Goal: Communication & Community: Answer question/provide support

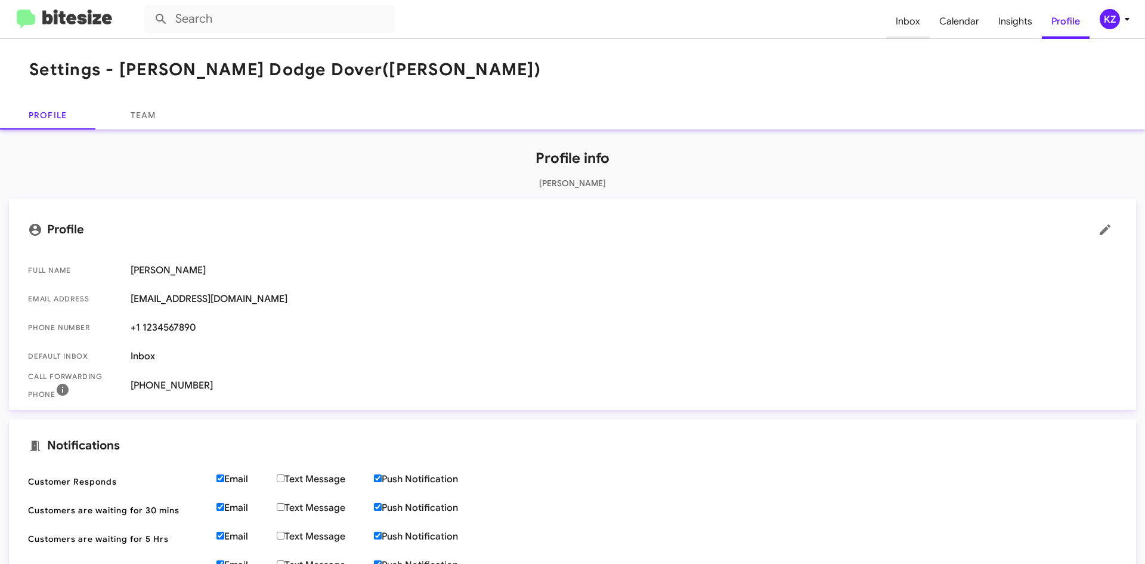
click at [909, 17] on span "Inbox" at bounding box center [909, 21] width 44 height 35
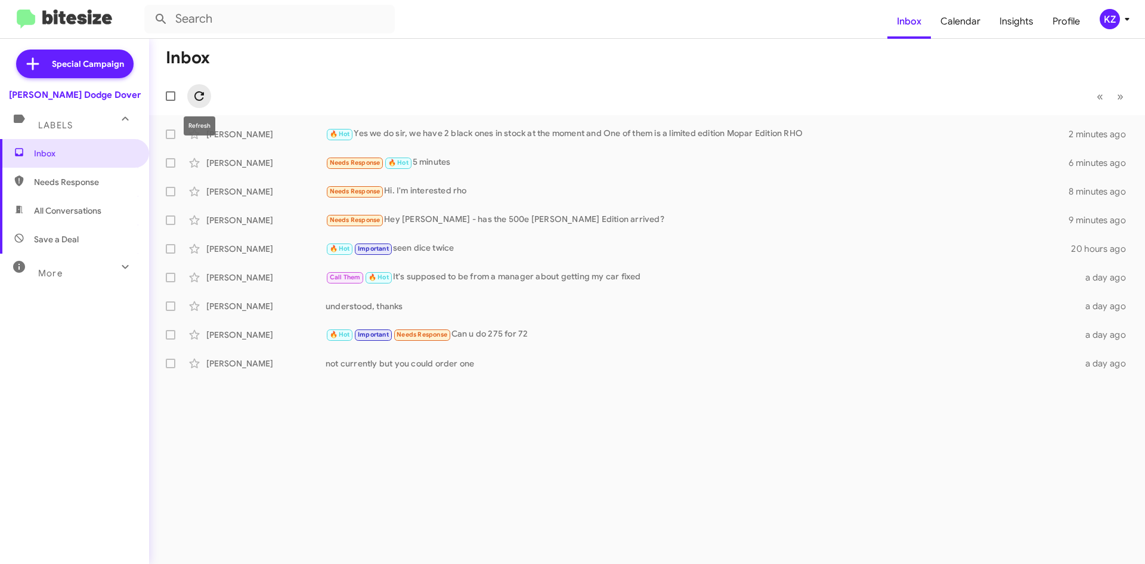
click at [197, 95] on icon at bounding box center [199, 96] width 14 height 14
click at [196, 93] on icon at bounding box center [199, 96] width 10 height 10
click at [404, 190] on div "Needs Response Hi. I'm interested rho" at bounding box center [707, 191] width 762 height 14
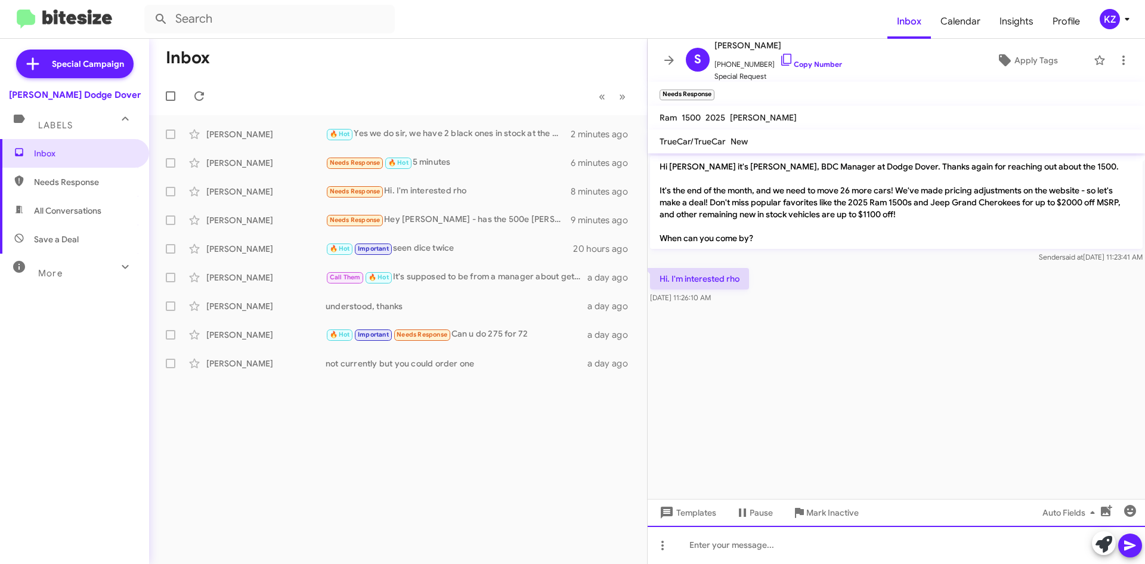
click at [712, 542] on div at bounding box center [897, 545] width 498 height 38
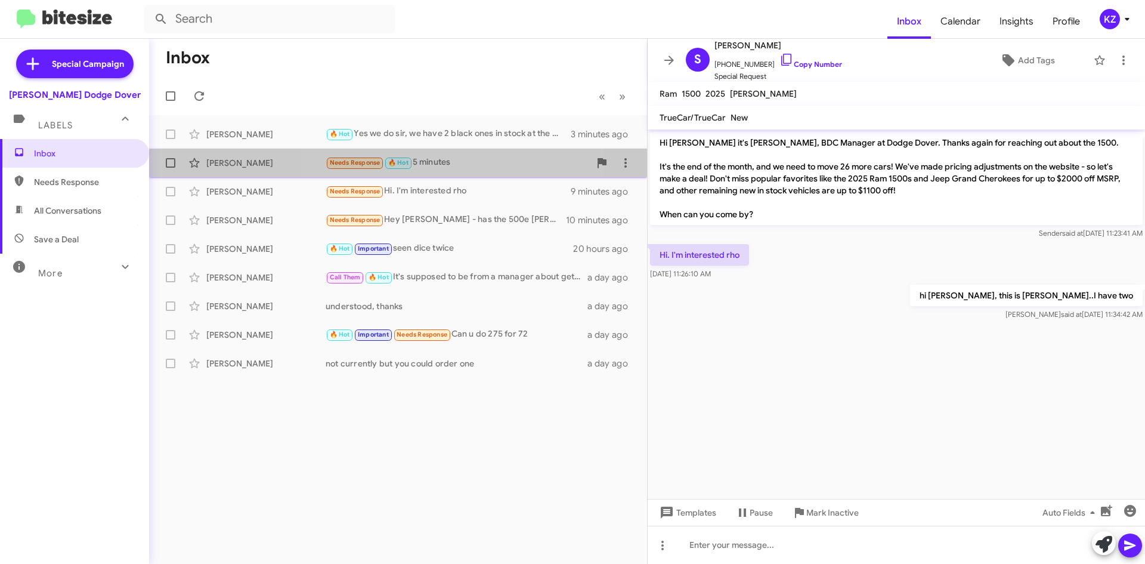
click at [428, 160] on div "Needs Response 🔥 Hot 5 minutes" at bounding box center [458, 163] width 264 height 14
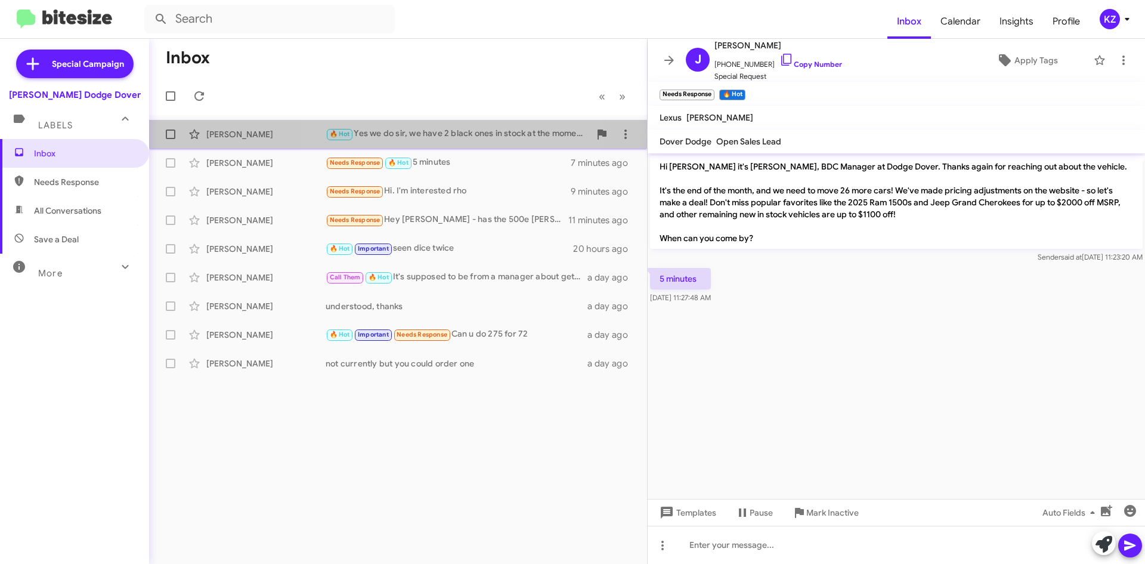
click at [447, 138] on div "🔥 Hot Yes we do sir, we have 2 black ones in stock at the moment and One of the…" at bounding box center [458, 134] width 264 height 14
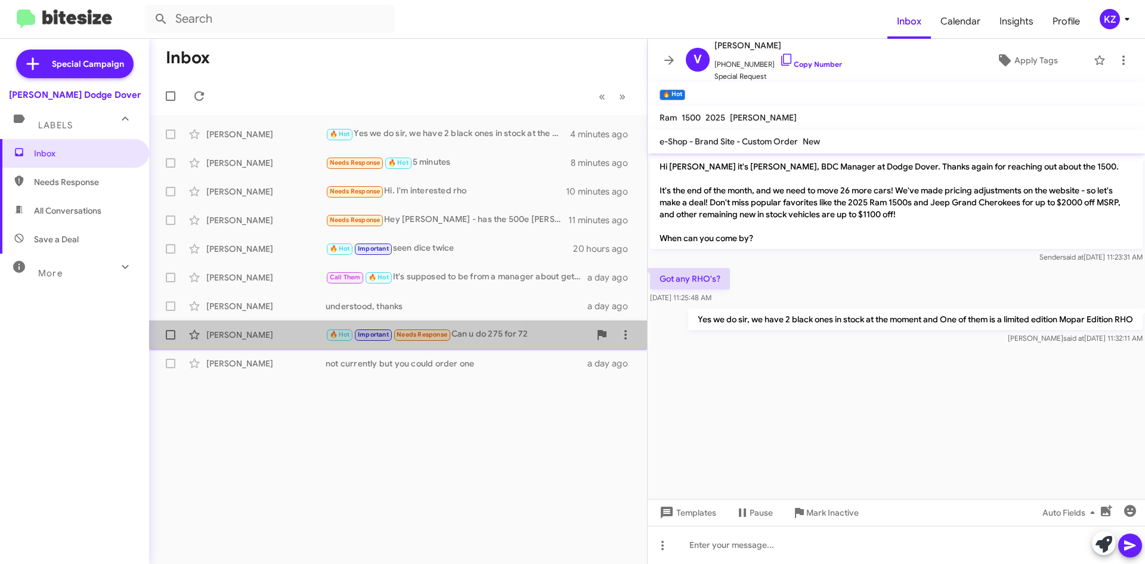
click at [282, 331] on div "[PERSON_NAME]" at bounding box center [265, 335] width 119 height 12
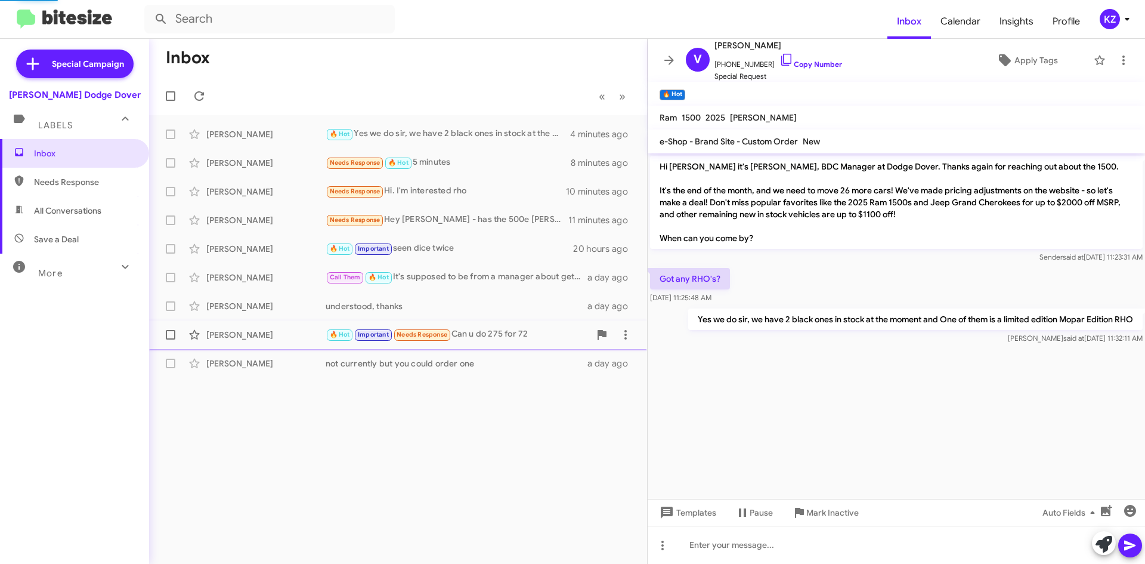
scroll to position [549, 0]
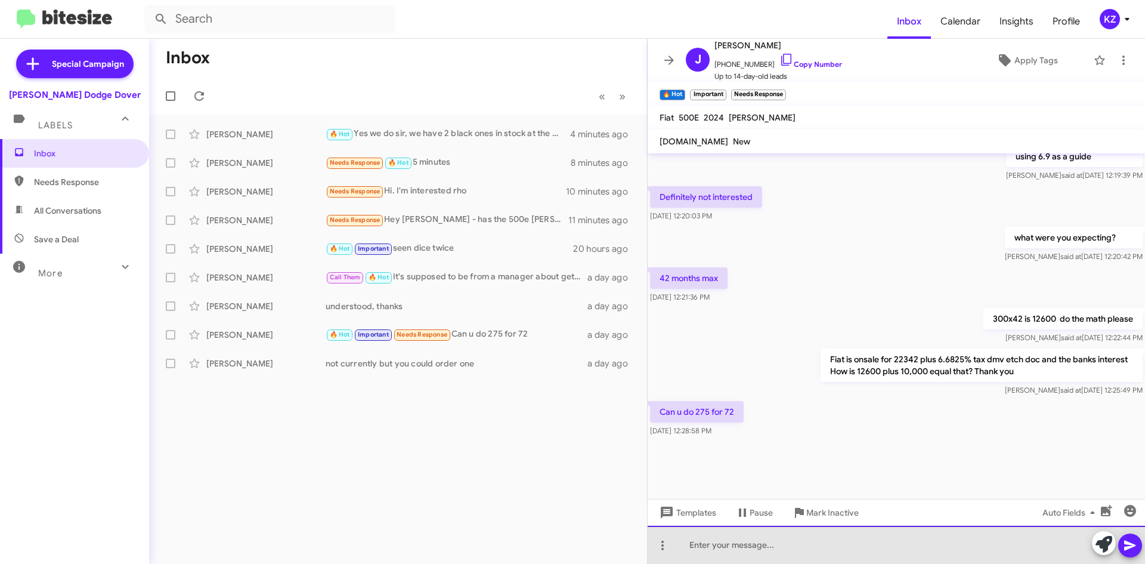
click at [749, 555] on div at bounding box center [897, 545] width 498 height 38
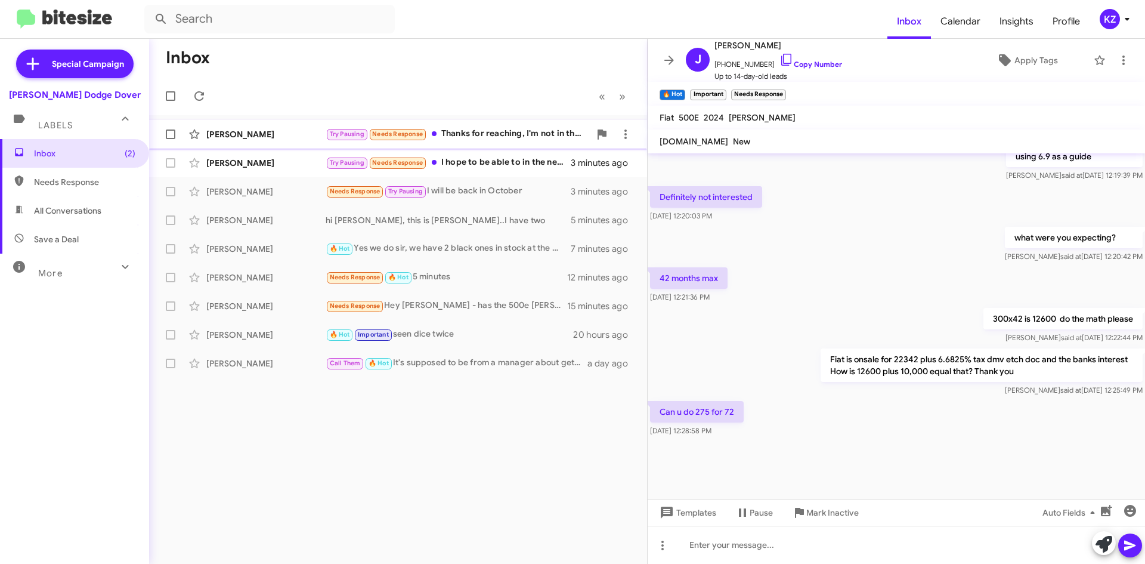
click at [478, 143] on div "[PERSON_NAME] Try Pausing Needs Response Thanks for reaching, I'm not in the ma…" at bounding box center [398, 134] width 479 height 24
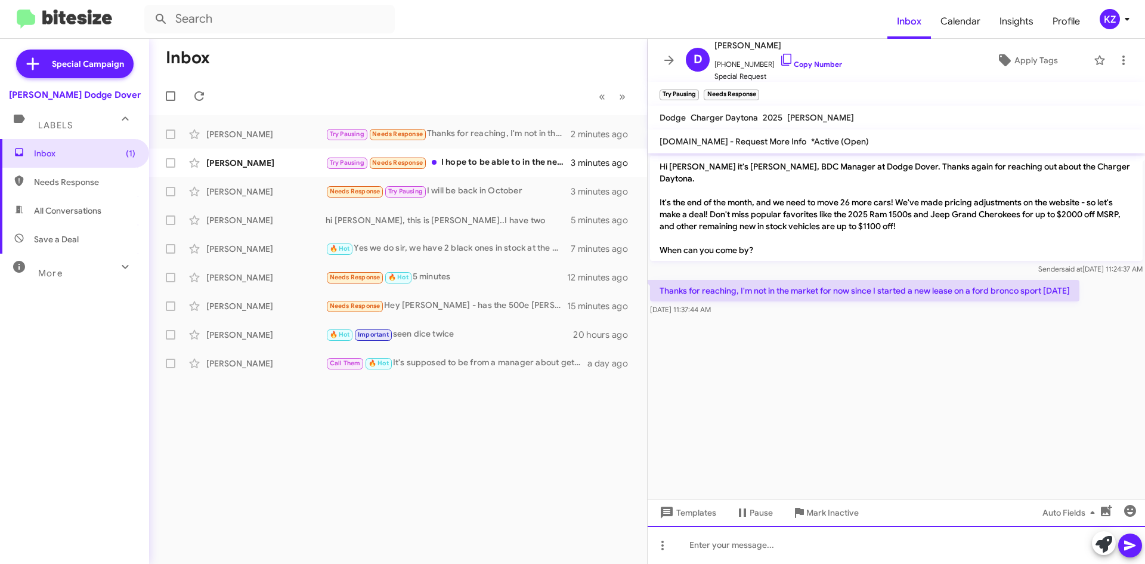
click at [729, 549] on div at bounding box center [897, 545] width 498 height 38
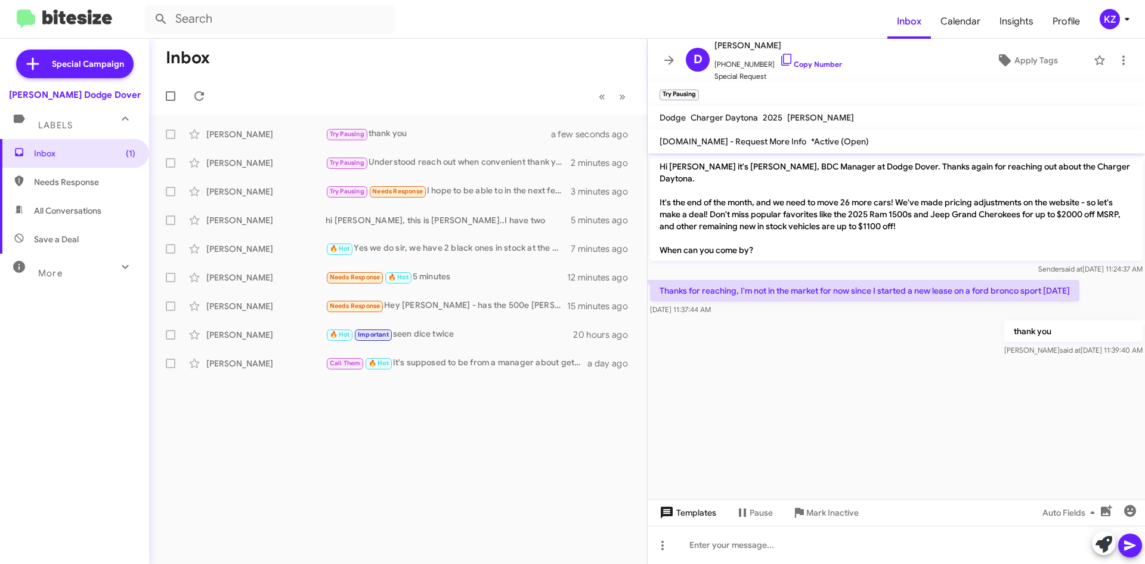
click at [695, 514] on span "Templates" at bounding box center [686, 512] width 59 height 21
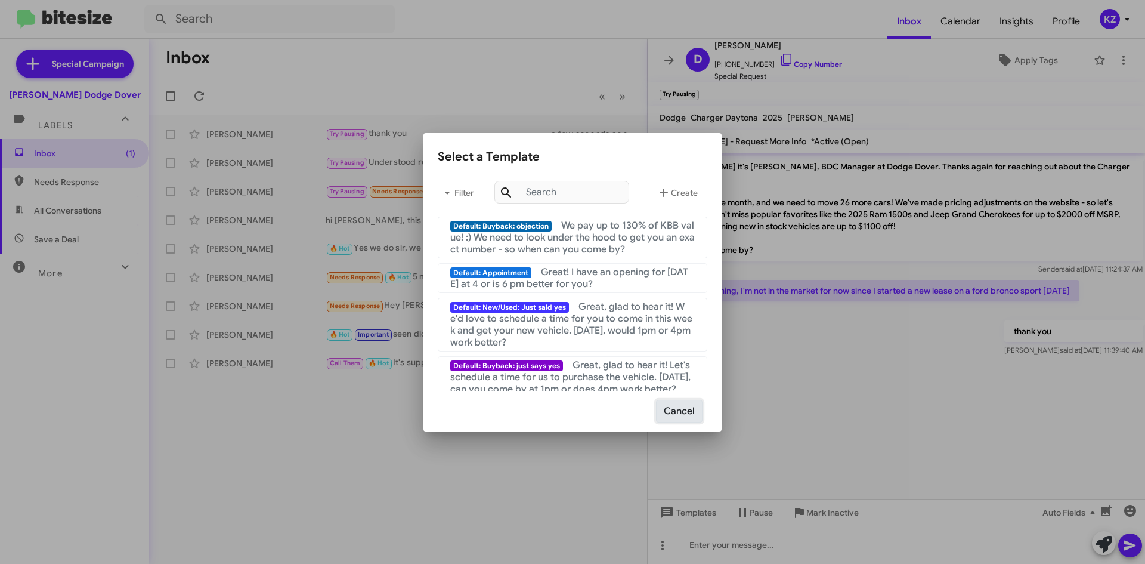
click at [677, 413] on button "Cancel" at bounding box center [679, 411] width 47 height 23
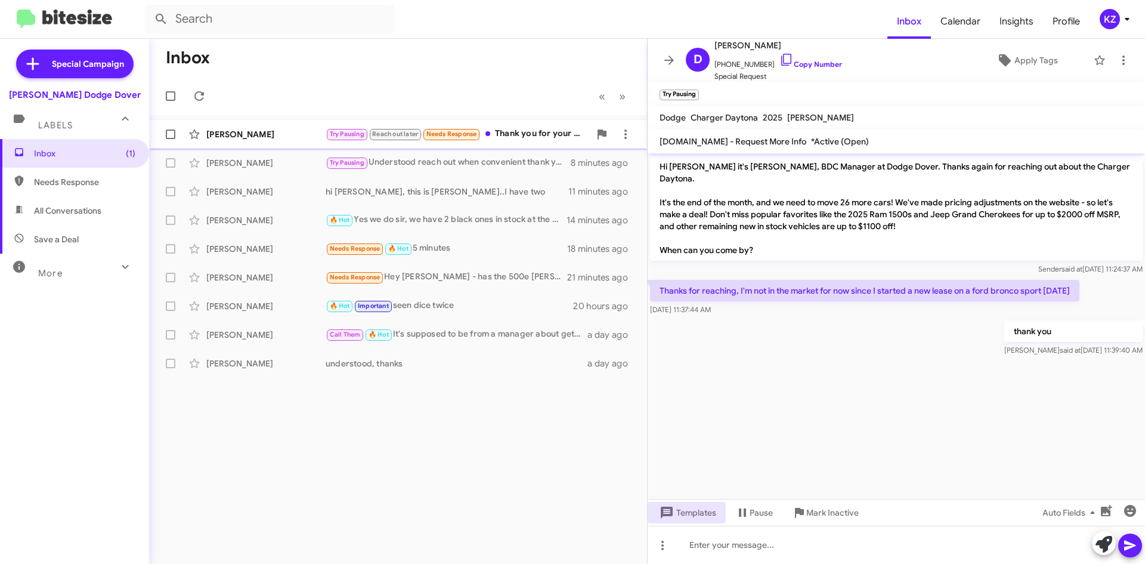
click at [527, 138] on div "Try Pausing Reach out later Needs Response Thank you for your time and understa…" at bounding box center [458, 134] width 264 height 14
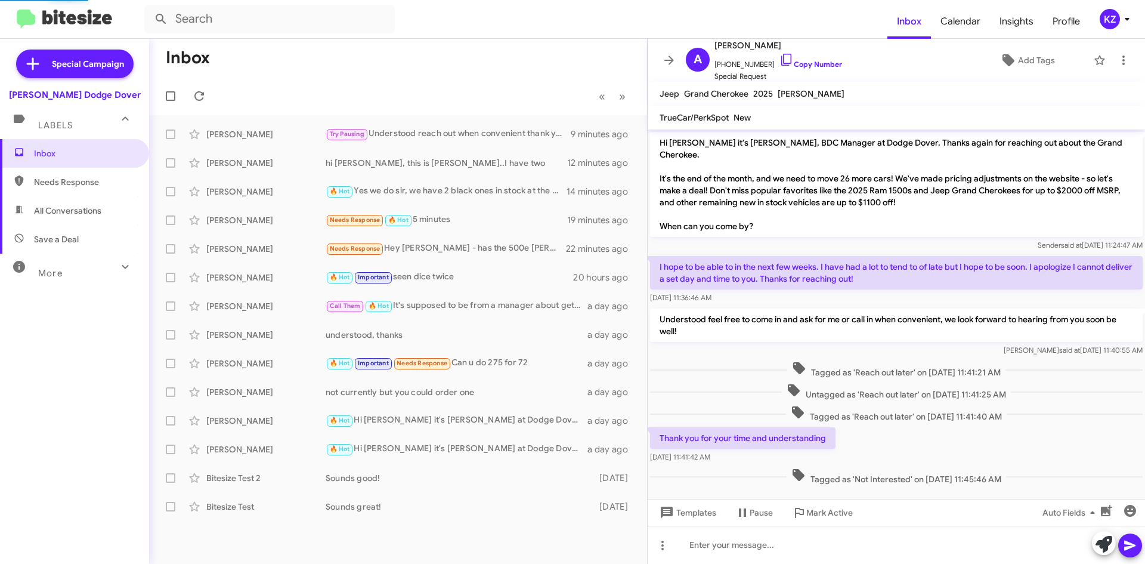
scroll to position [1, 0]
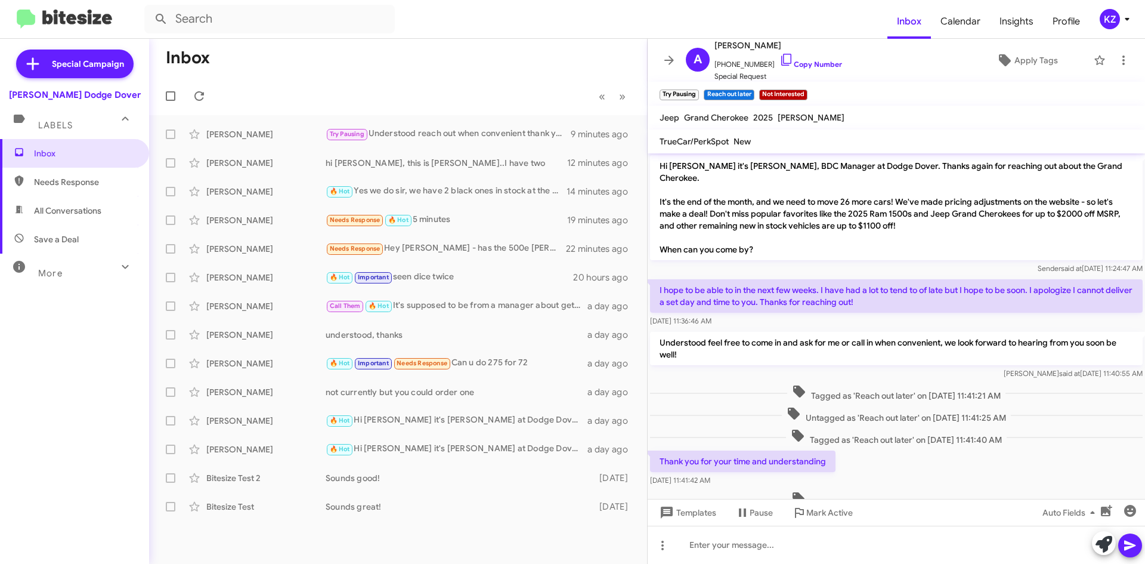
click at [1126, 23] on icon at bounding box center [1127, 19] width 14 height 14
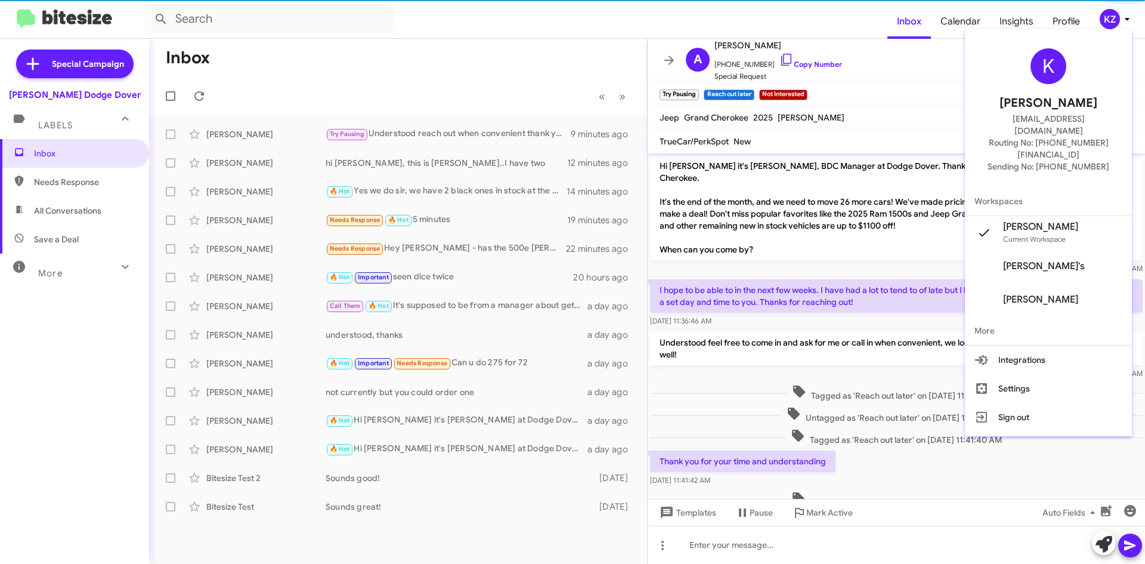
click at [1073, 21] on div at bounding box center [572, 282] width 1145 height 564
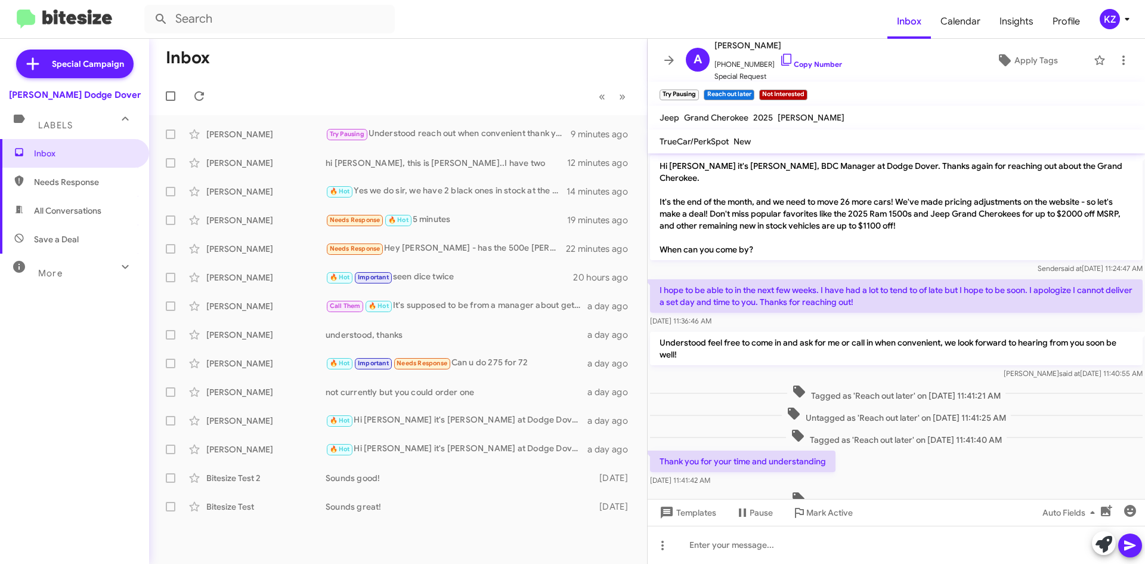
click at [1129, 10] on span "KZ" at bounding box center [1118, 19] width 36 height 20
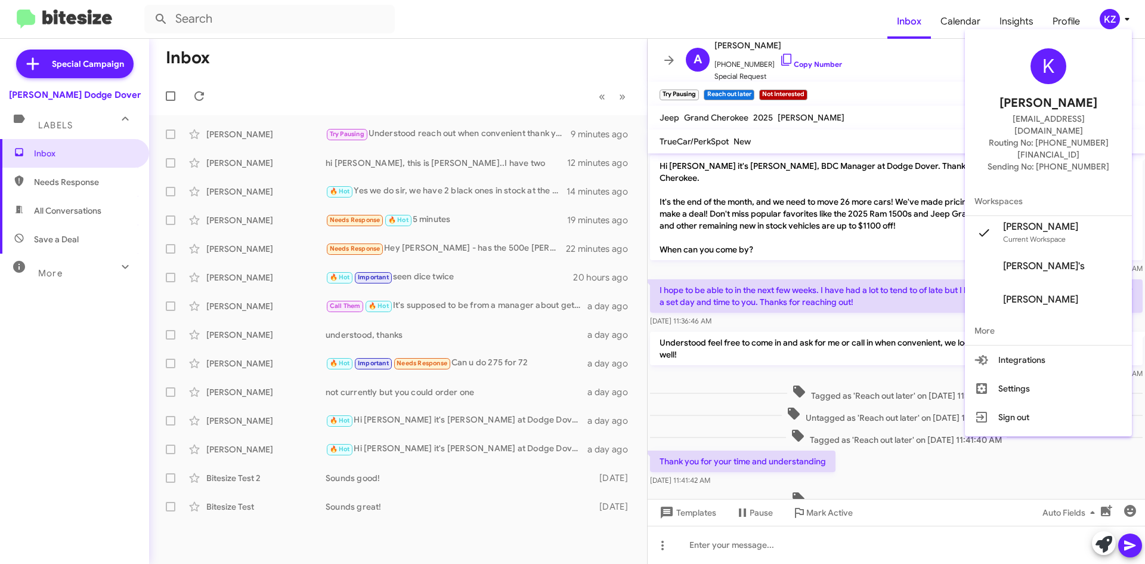
click at [995, 316] on span "More" at bounding box center [1048, 330] width 167 height 29
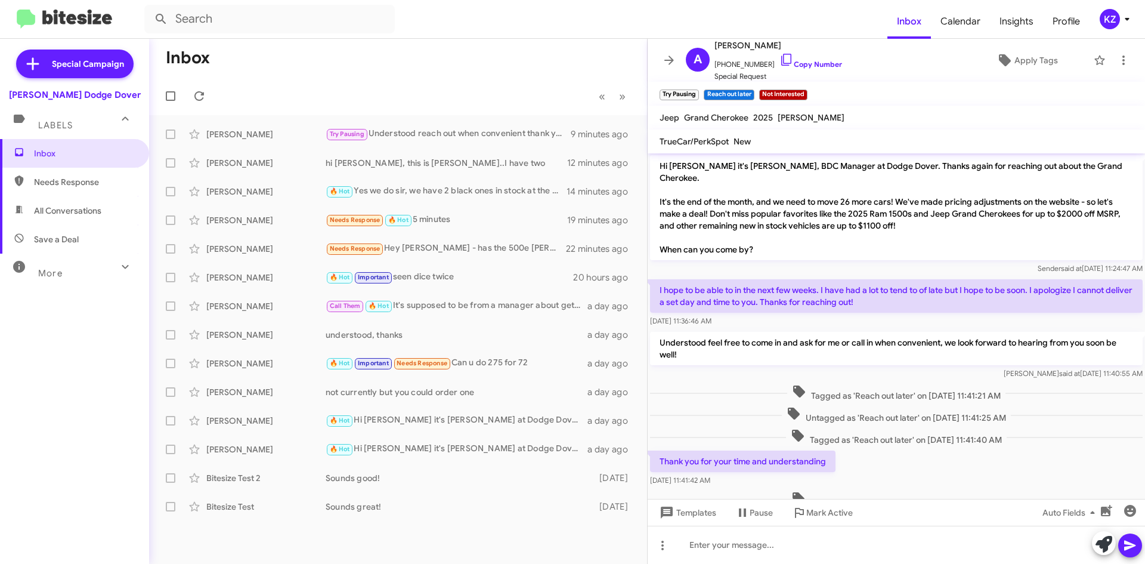
click at [1120, 19] on icon at bounding box center [1127, 19] width 14 height 14
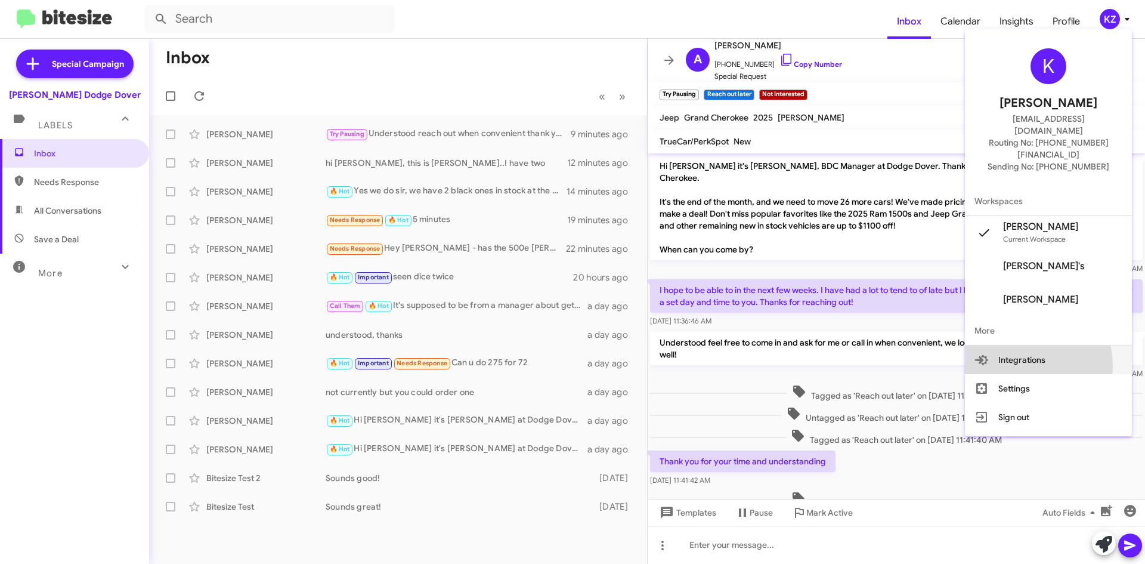
click at [1045, 345] on button "Integrations" at bounding box center [1048, 359] width 167 height 29
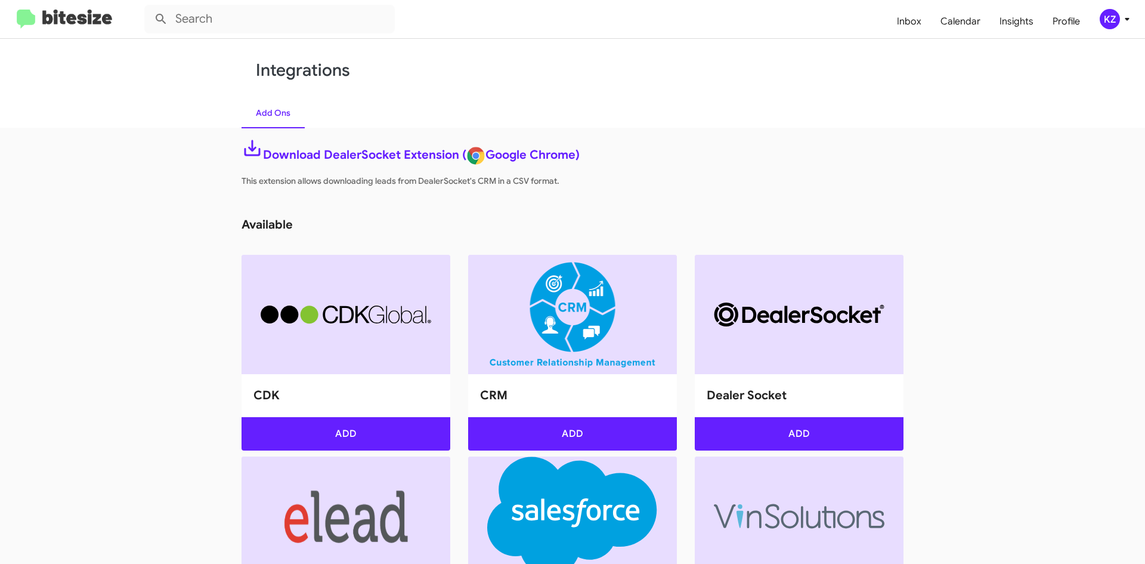
click at [39, 20] on img at bounding box center [64, 20] width 95 height 20
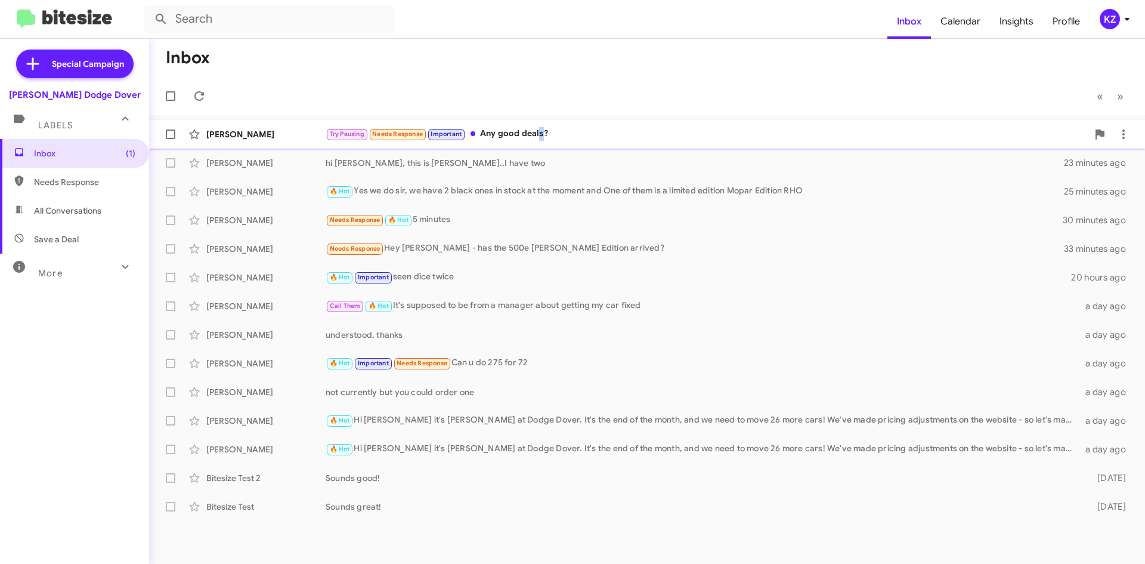
click at [542, 134] on div "Try Pausing Needs Response Important Any good deals?" at bounding box center [707, 134] width 762 height 14
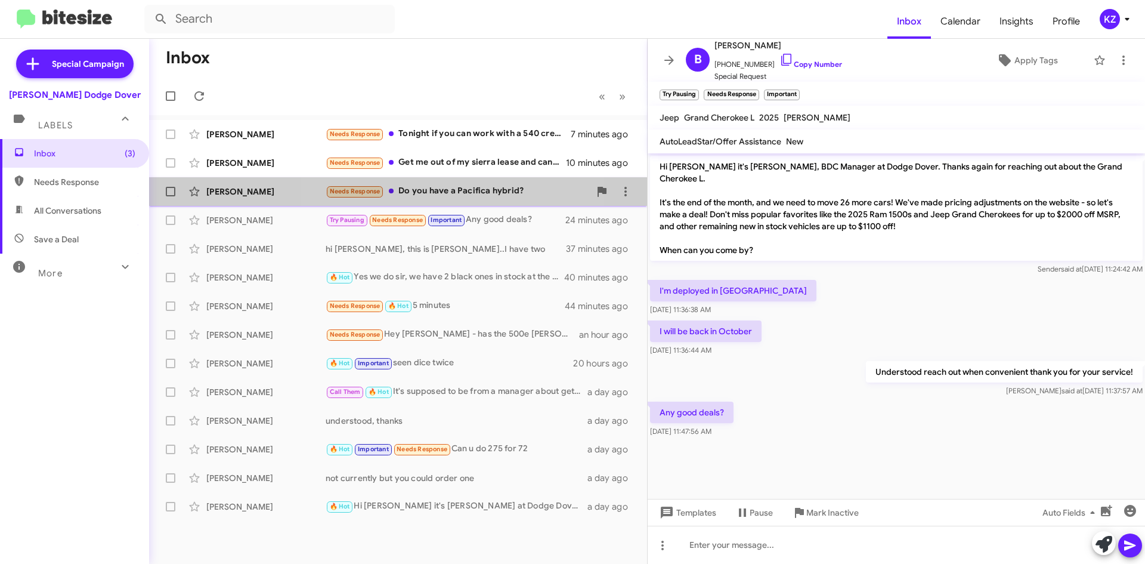
click at [453, 189] on div "Needs Response Do you have a Pacifica hybrid?" at bounding box center [458, 191] width 264 height 14
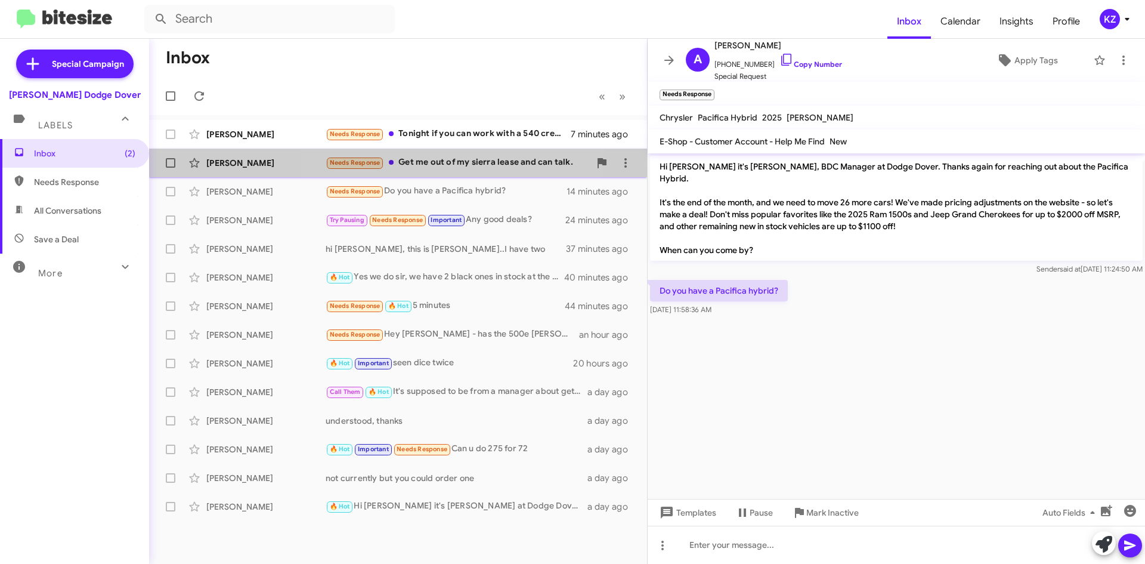
click at [419, 161] on div "Needs Response Get me out of my sierra lease and can talk." at bounding box center [458, 163] width 264 height 14
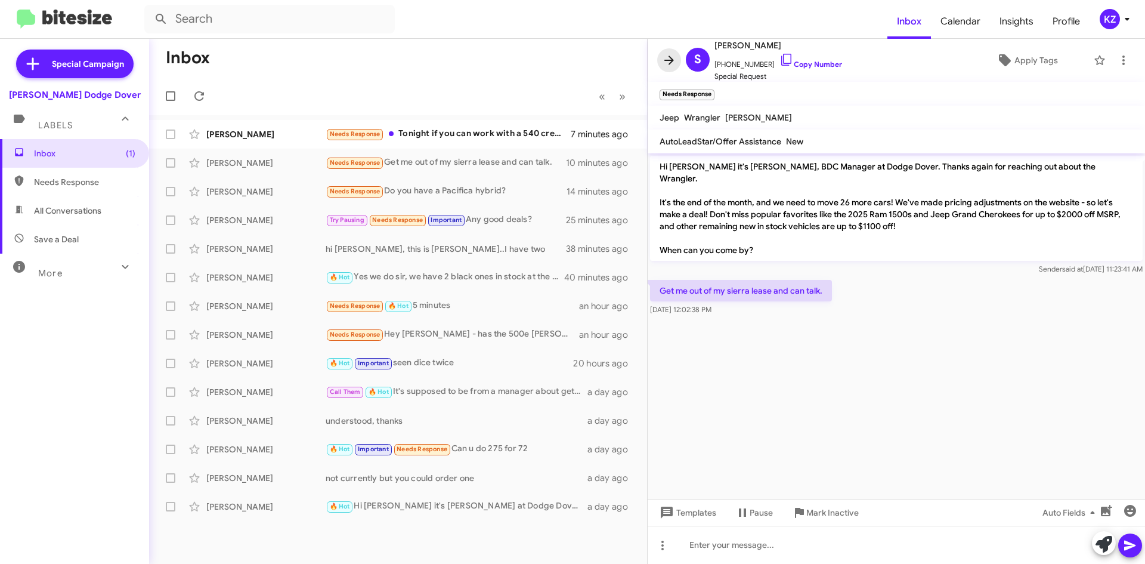
click at [663, 59] on icon at bounding box center [669, 60] width 14 height 14
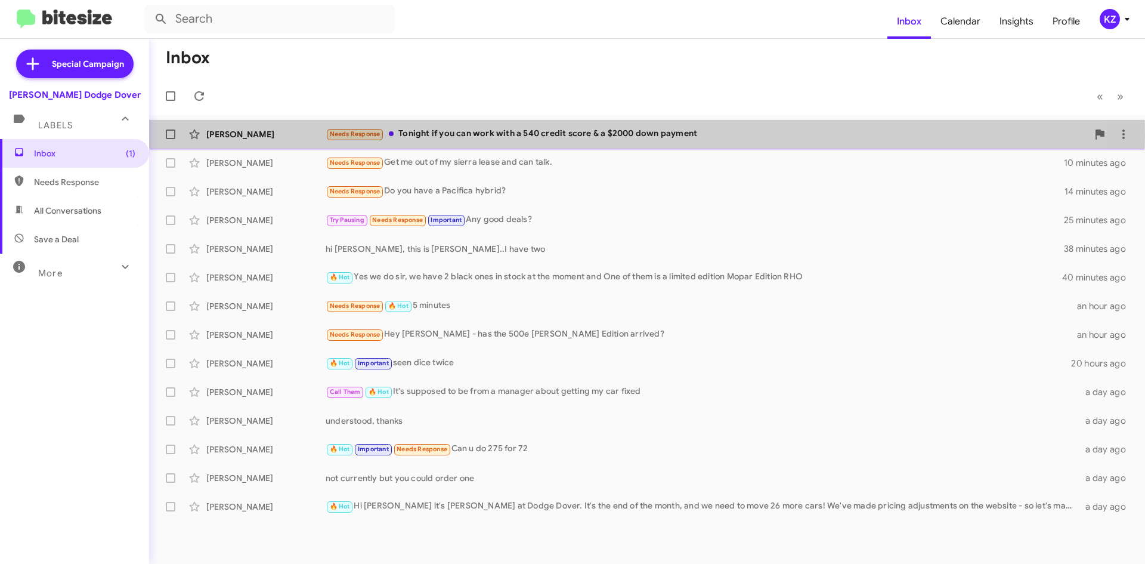
click at [444, 134] on div "Needs Response Tonight if you can work with a 540 credit score & a $2000 down p…" at bounding box center [707, 134] width 762 height 14
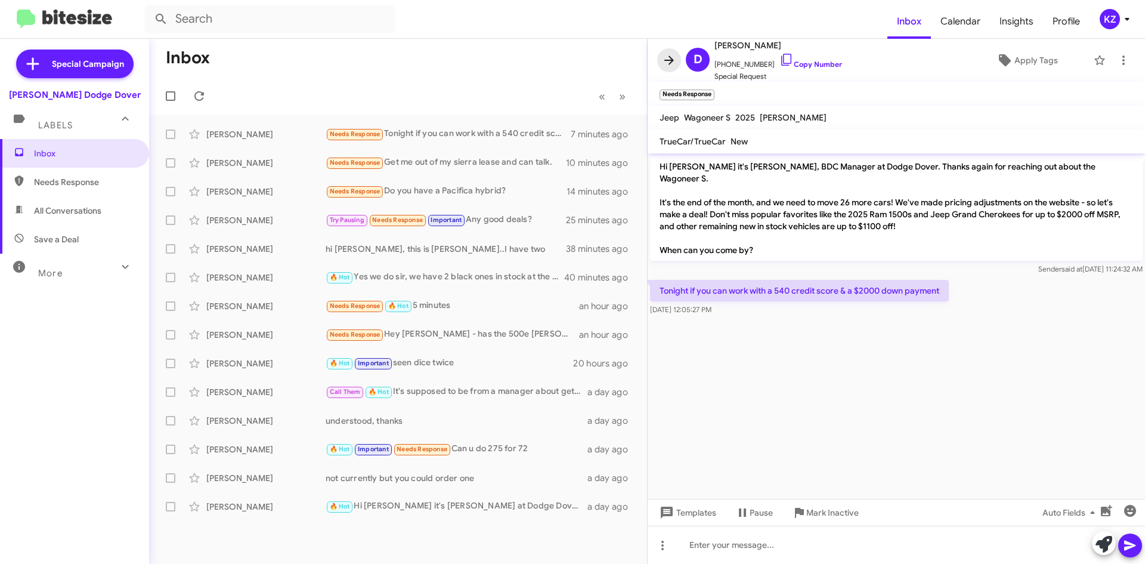
click at [665, 60] on icon at bounding box center [669, 60] width 14 height 14
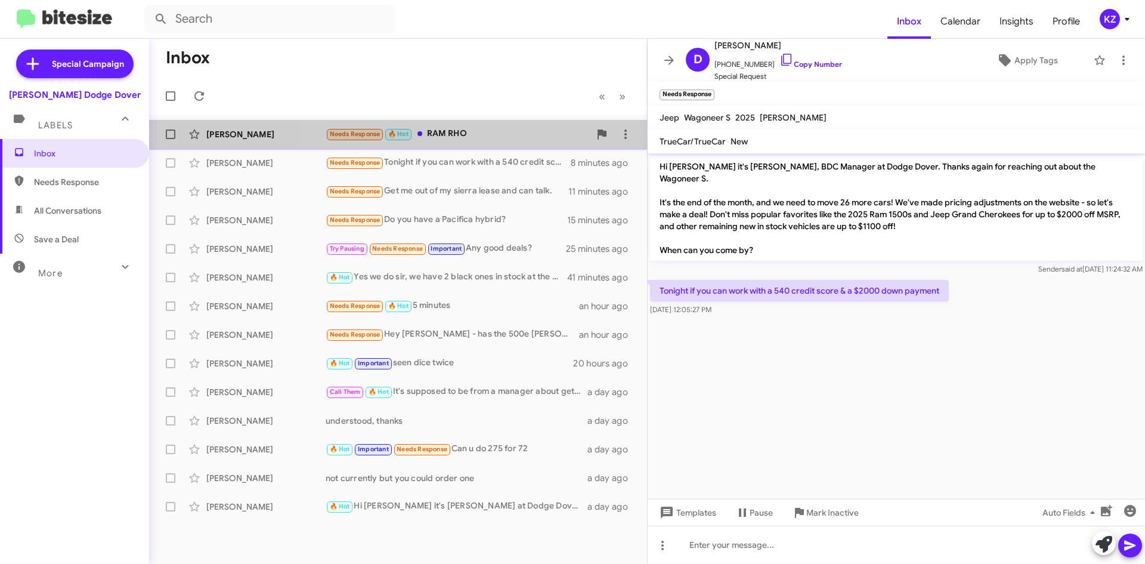
click at [471, 130] on div "Needs Response 🔥 Hot RAM RHO" at bounding box center [458, 134] width 264 height 14
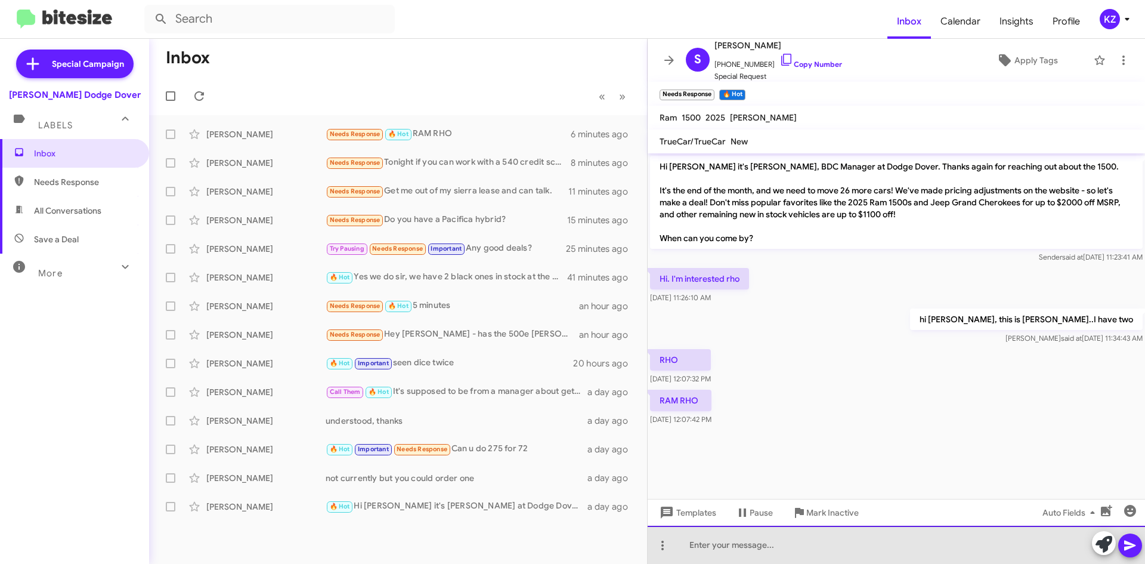
click at [730, 546] on div at bounding box center [897, 545] width 498 height 38
